Goal: Transaction & Acquisition: Purchase product/service

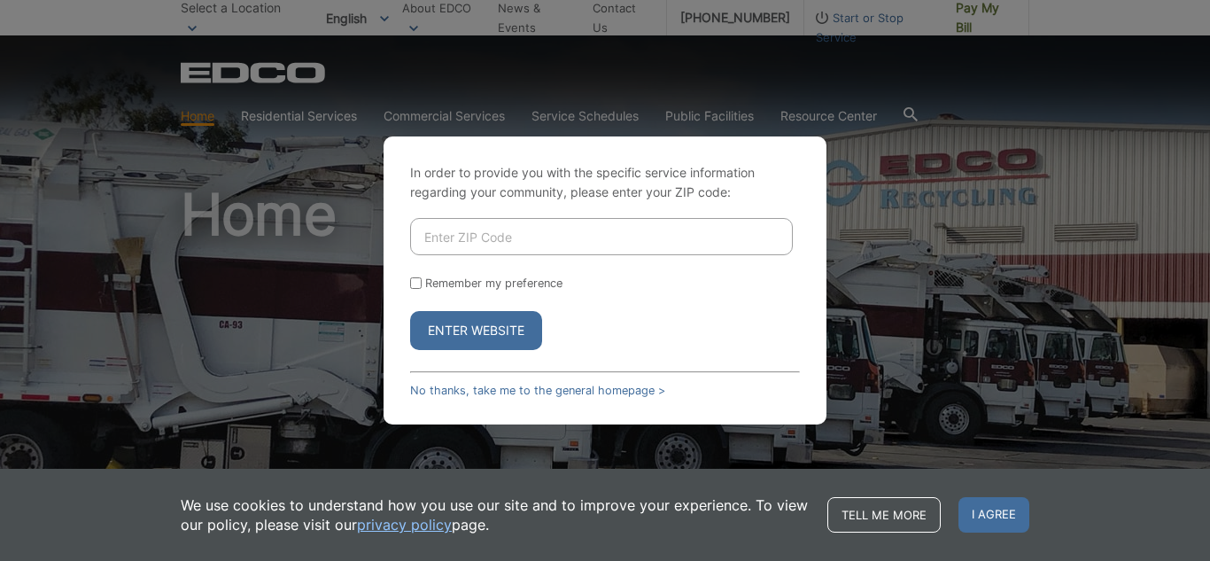
click at [641, 235] on input "Enter ZIP Code" at bounding box center [601, 236] width 383 height 37
type input "92028"
click at [508, 291] on form "92028 Remember my preference Enter Website" at bounding box center [605, 284] width 390 height 132
click at [488, 281] on label "Remember my preference" at bounding box center [493, 282] width 137 height 13
click at [422, 281] on input "Remember my preference" at bounding box center [416, 283] width 12 height 12
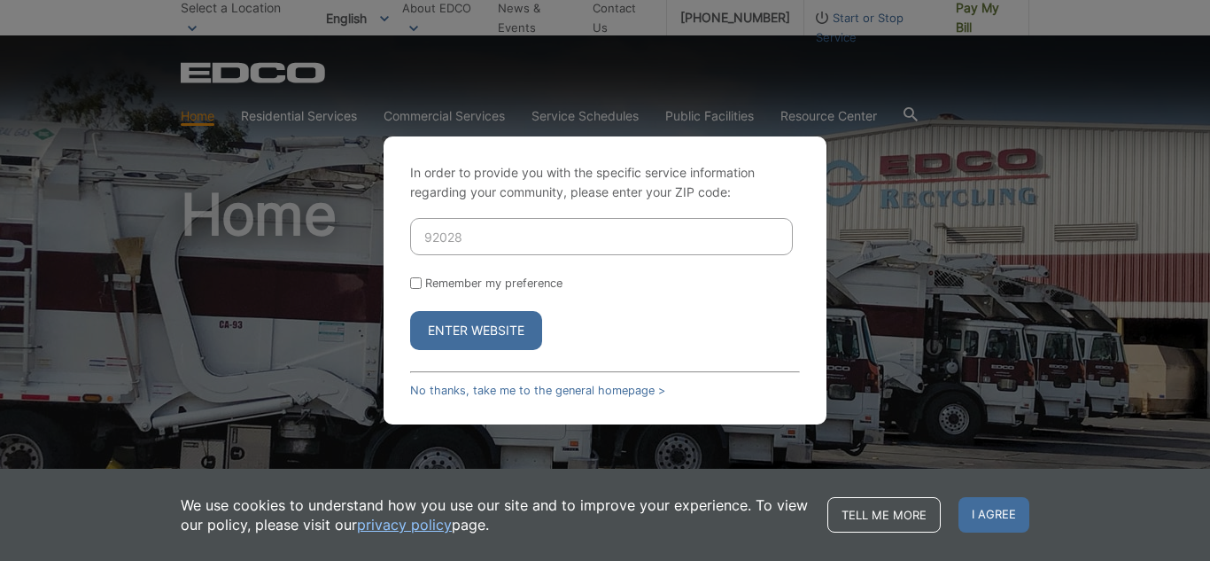
checkbox input "true"
click at [469, 340] on button "Enter Website" at bounding box center [476, 330] width 132 height 39
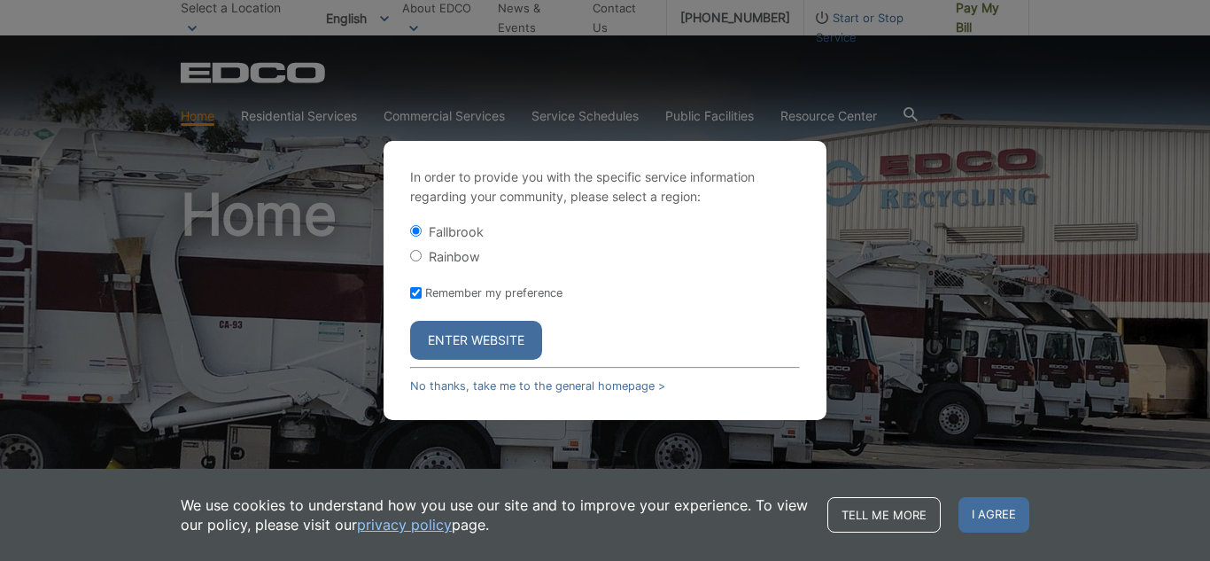
click at [478, 340] on button "Enter Website" at bounding box center [476, 340] width 132 height 39
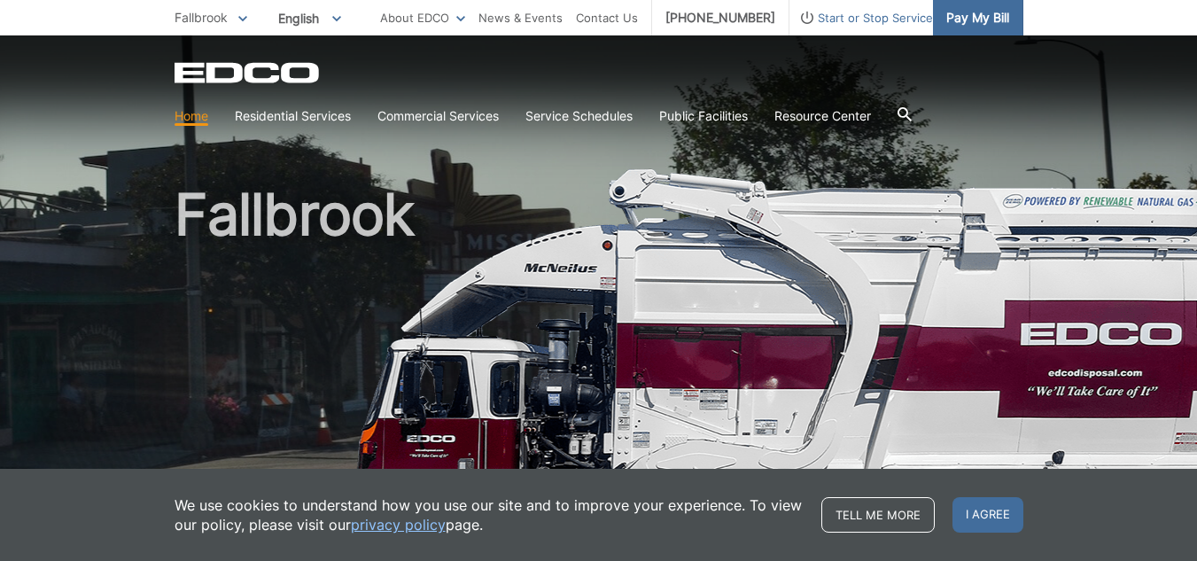
click at [986, 24] on span "Pay My Bill" at bounding box center [977, 17] width 63 height 19
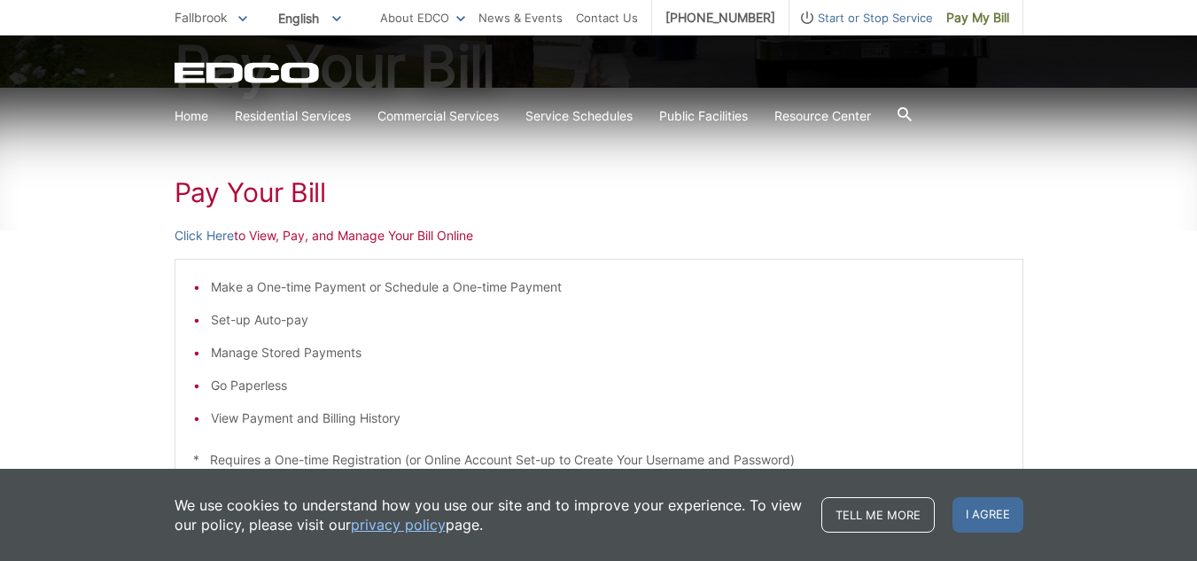
scroll to position [223, 0]
click at [215, 238] on link "Click Here" at bounding box center [203, 234] width 59 height 19
